Goal: Information Seeking & Learning: Learn about a topic

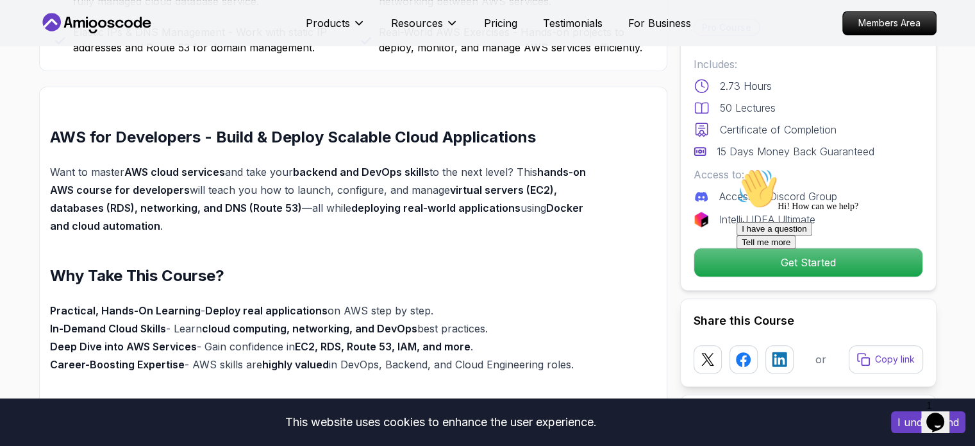
scroll to position [1090, 0]
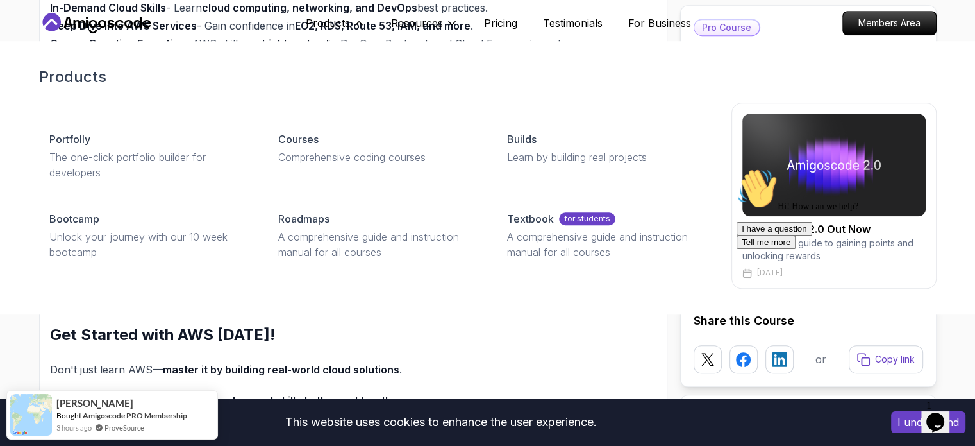
drag, startPoint x: 323, startPoint y: 147, endPoint x: 319, endPoint y: 66, distance: 80.9
click at [323, 147] on link "Courses Comprehensive coding courses" at bounding box center [377, 148] width 219 height 54
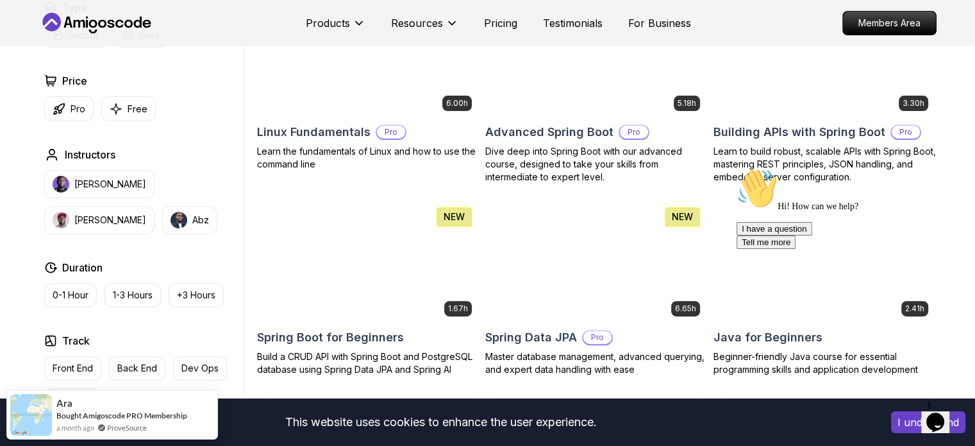
scroll to position [449, 0]
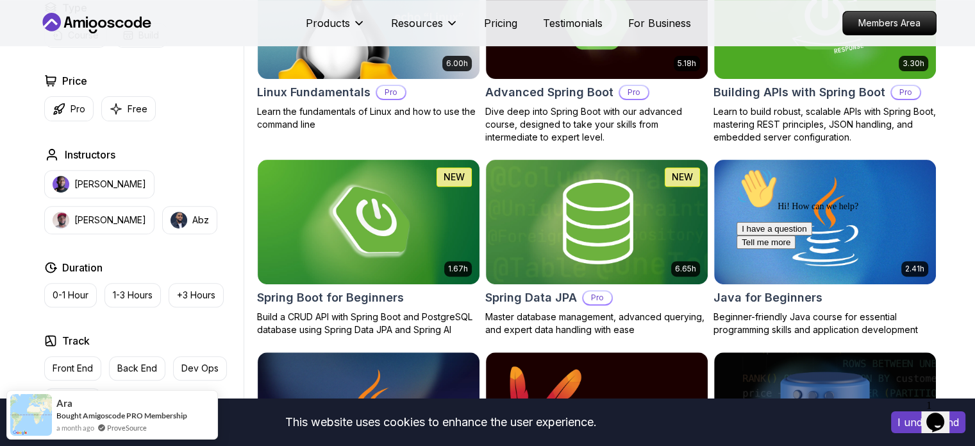
click at [737, 168] on icon "Chat attention grabber" at bounding box center [737, 168] width 0 height 0
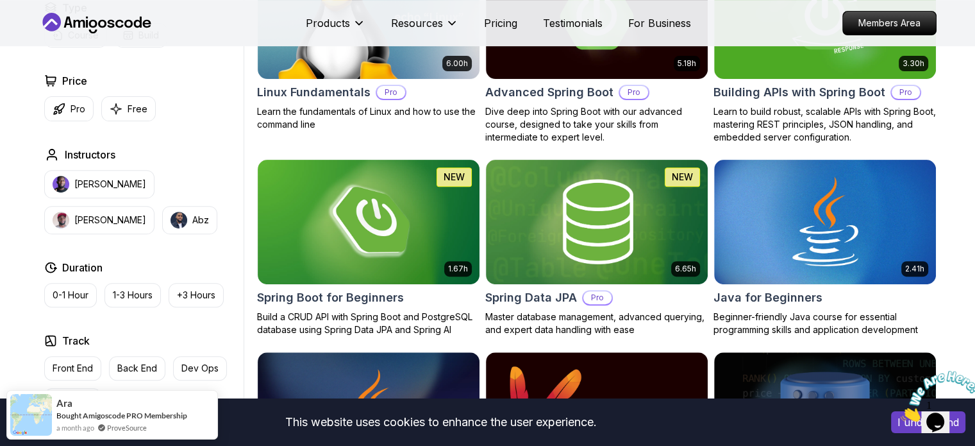
click at [901, 412] on icon "Close" at bounding box center [901, 417] width 0 height 11
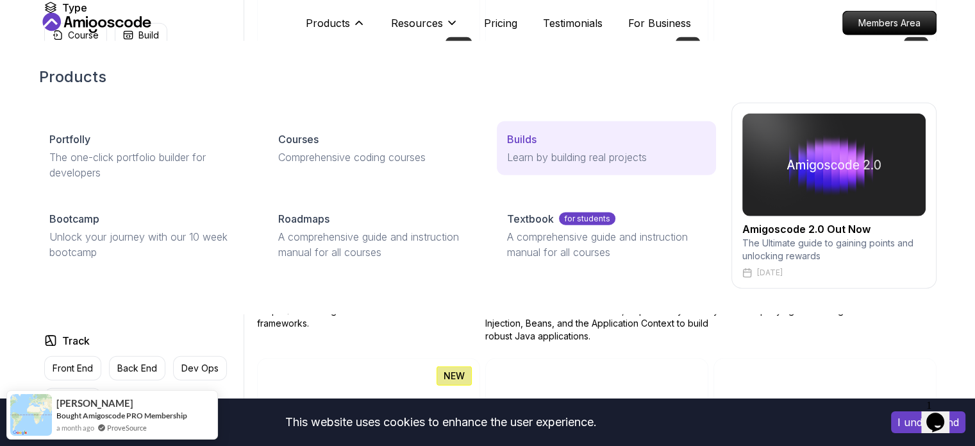
scroll to position [3122, 0]
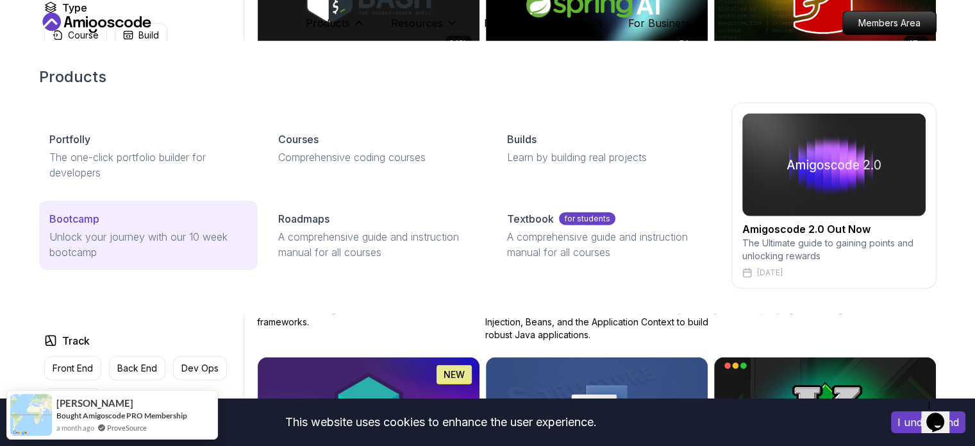
drag, startPoint x: 103, startPoint y: 248, endPoint x: 200, endPoint y: 239, distance: 97.2
click at [103, 248] on p "Unlock your journey with our 10 week bootcamp" at bounding box center [148, 244] width 198 height 31
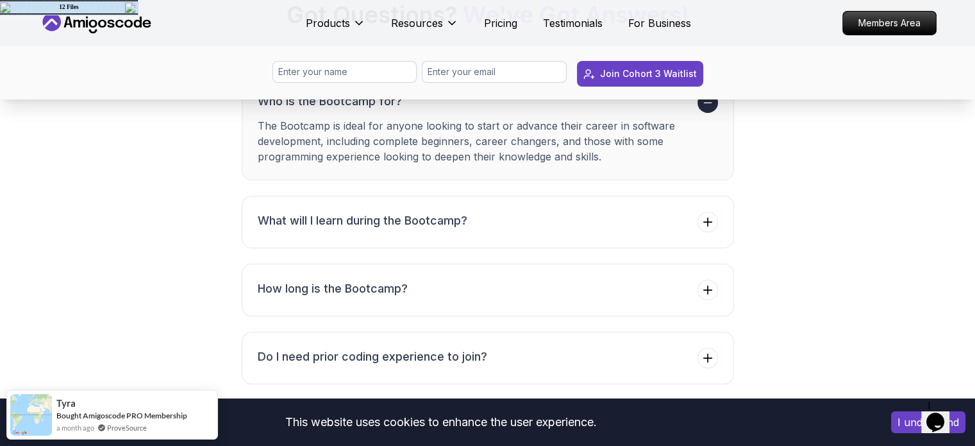
scroll to position [4938, 0]
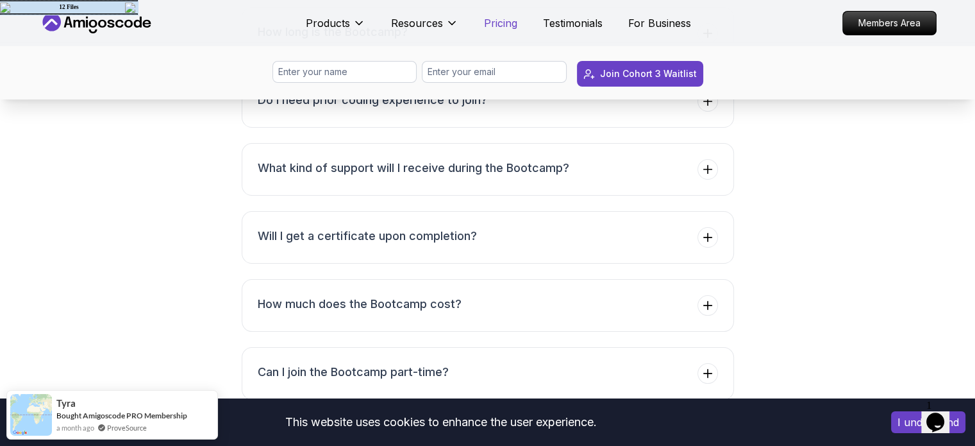
click at [495, 21] on p "Pricing" at bounding box center [500, 22] width 33 height 15
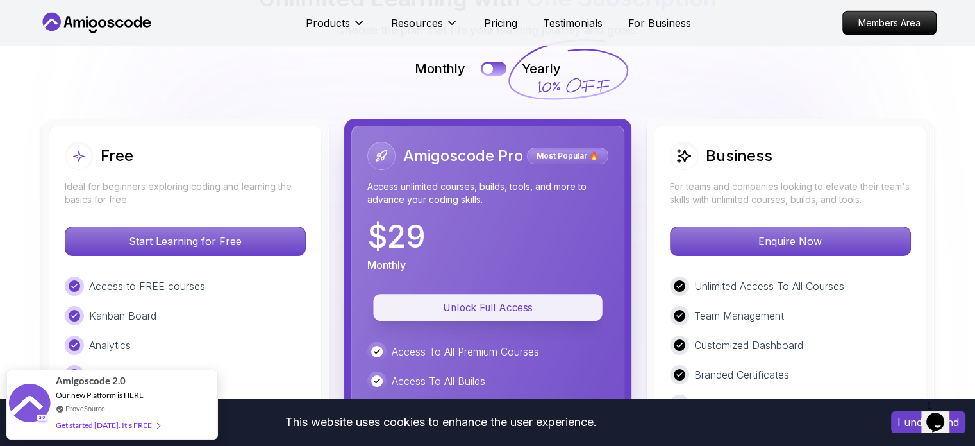
scroll to position [2999, 0]
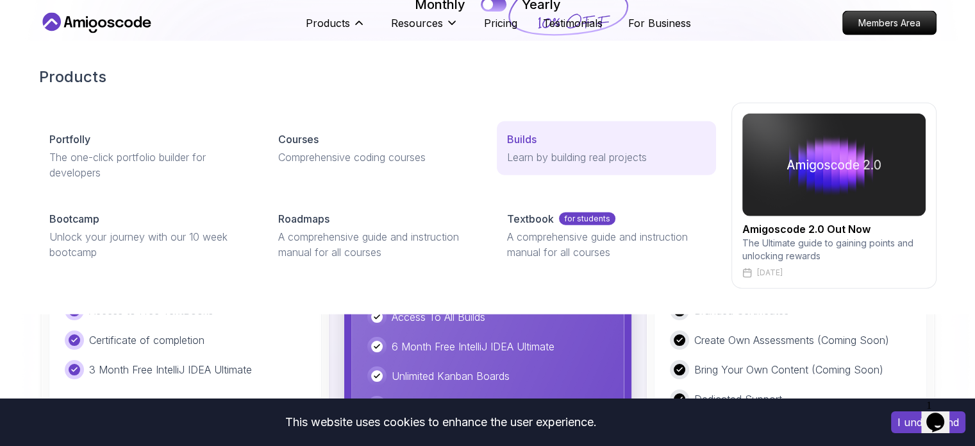
click at [532, 160] on p "Learn by building real projects" at bounding box center [606, 156] width 198 height 15
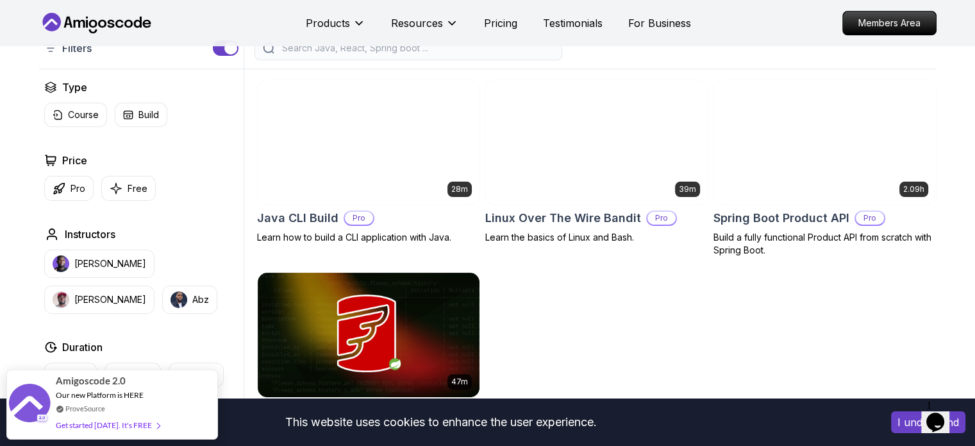
scroll to position [321, 0]
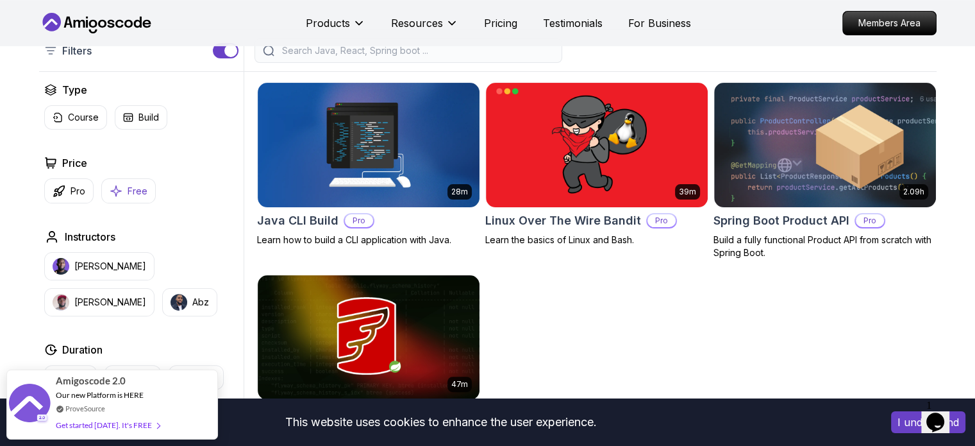
click at [136, 188] on p "Free" at bounding box center [138, 191] width 20 height 13
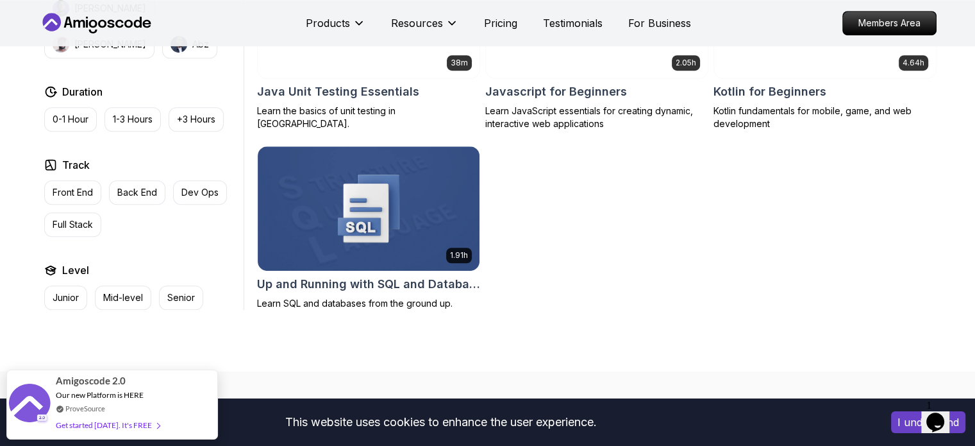
scroll to position [817, 0]
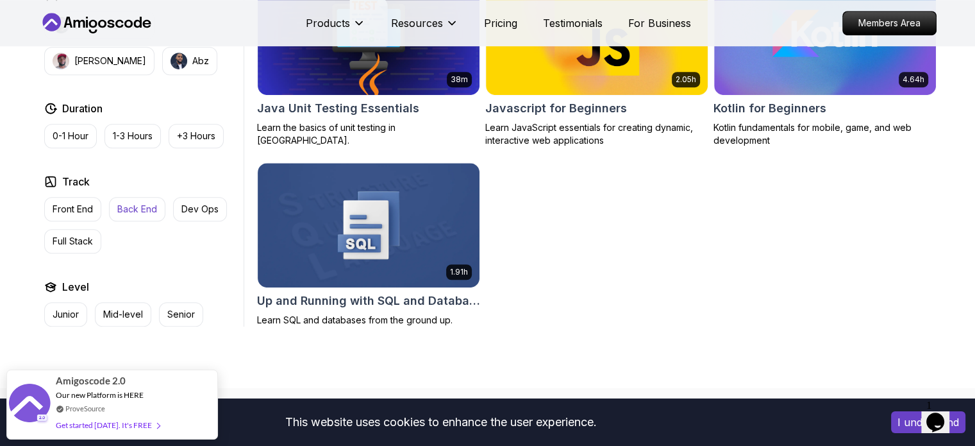
click at [145, 220] on button "Back End" at bounding box center [137, 209] width 56 height 24
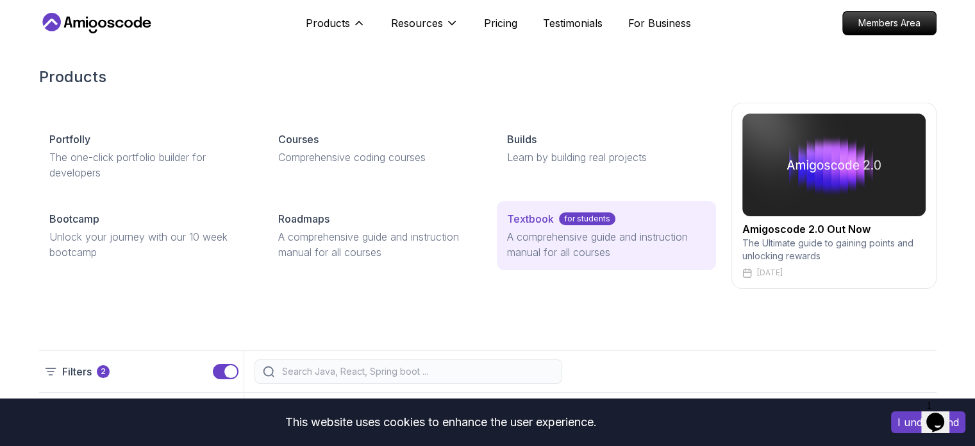
click at [539, 230] on p "A comprehensive guide and instruction manual for all courses" at bounding box center [606, 244] width 198 height 31
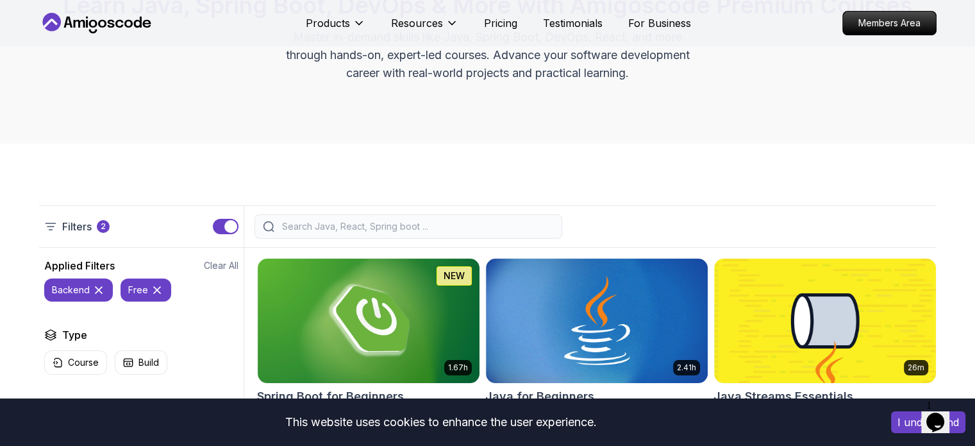
scroll to position [128, 0]
